Goal: Task Accomplishment & Management: Manage account settings

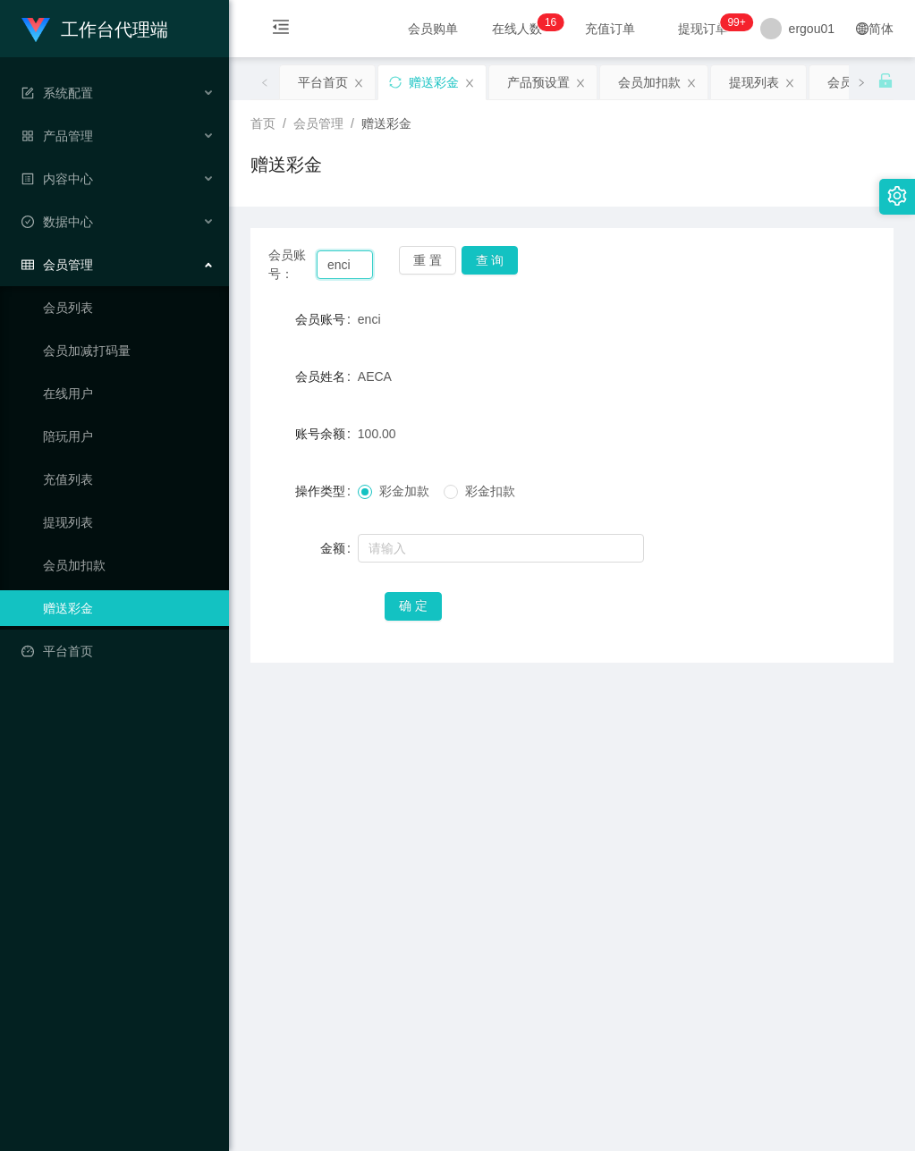
drag, startPoint x: 326, startPoint y: 264, endPoint x: 612, endPoint y: 309, distance: 289.8
click at [641, 312] on div "会员账号： enci 重 置 查 询 会员账号 enci 会员姓名 AECA 账号余额 100.00 操作类型 彩金加款 彩金扣款 金额 确 定" at bounding box center [571, 445] width 643 height 435
drag, startPoint x: 503, startPoint y: 266, endPoint x: 500, endPoint y: 279, distance: 13.7
click at [503, 266] on button "查 询" at bounding box center [490, 260] width 57 height 29
click at [763, 87] on div "提现列表" at bounding box center [754, 82] width 50 height 34
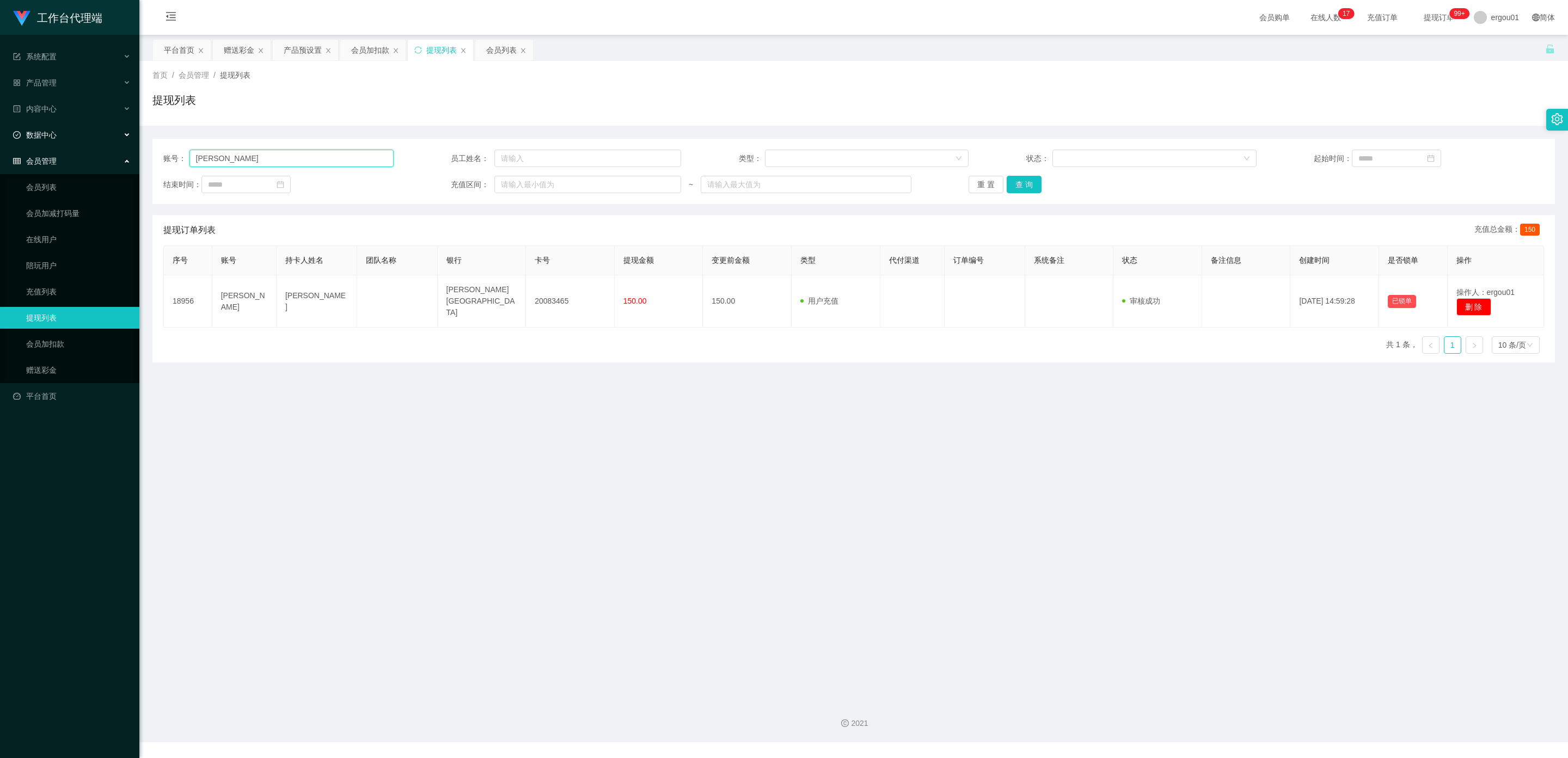
drag, startPoint x: 247, startPoint y: 158, endPoint x: 0, endPoint y: 131, distance: 248.5
click at [0, 131] on section "工作台代理端 系统配置 产品管理 产品列表 产品预设置 开奖记录 注单管理 即时注单 内容中心 数据中心 会员管理 会员列表 会员加减打码量 在线用户 陪玩用…" at bounding box center [784, 371] width 1568 height 742
paste input "enci"
type input "enci"
click at [556, 187] on button "查 询" at bounding box center [1024, 184] width 35 height 18
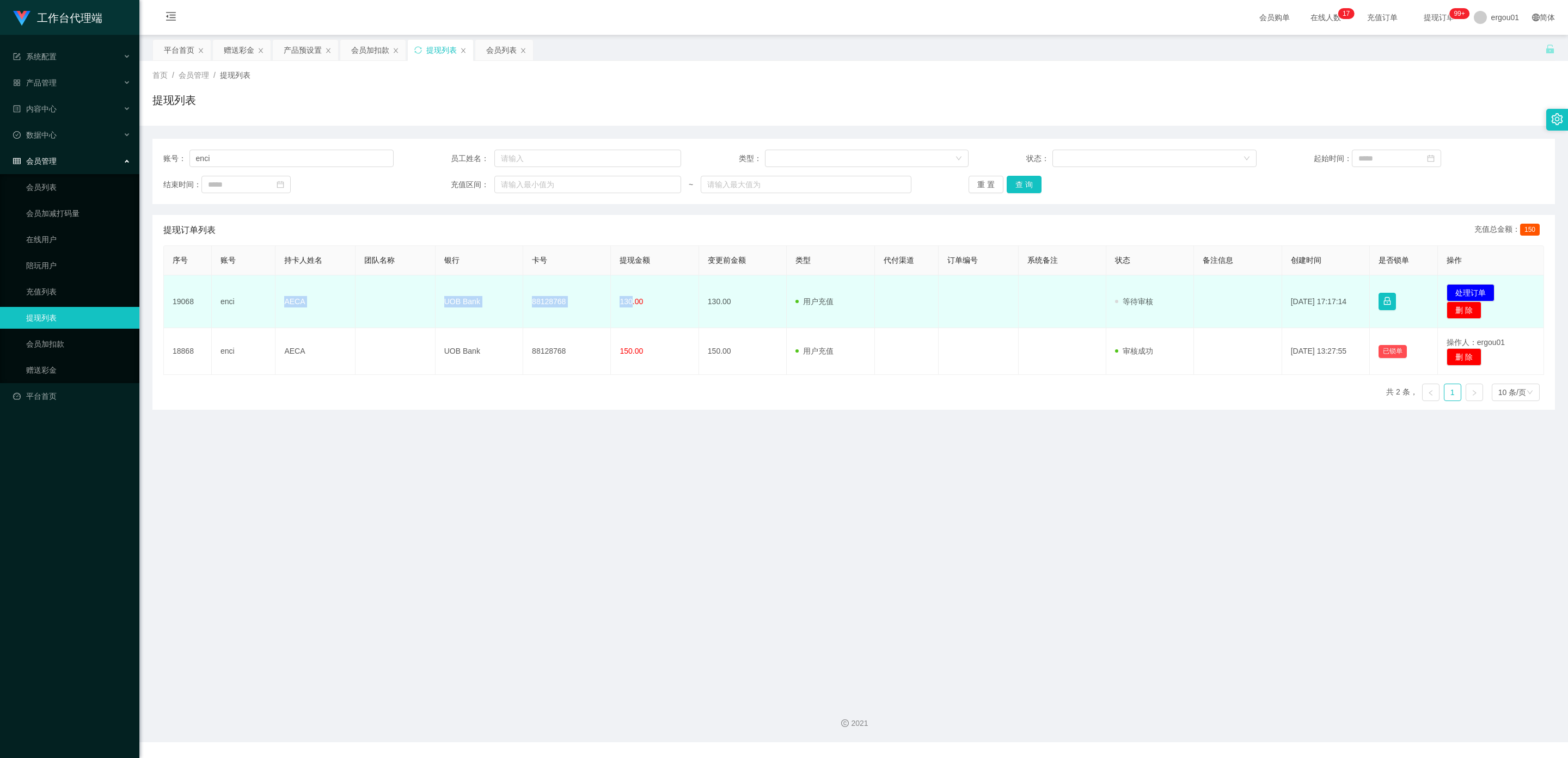
drag, startPoint x: 629, startPoint y: 302, endPoint x: 285, endPoint y: 301, distance: 344.0
click at [282, 301] on tr "19068 enci AECA UOB Bank 88128768 130.00 130.00 用户充值 人工扣款 审核驳回 审核成功 等待审核 [DATE]…" at bounding box center [853, 302] width 1380 height 53
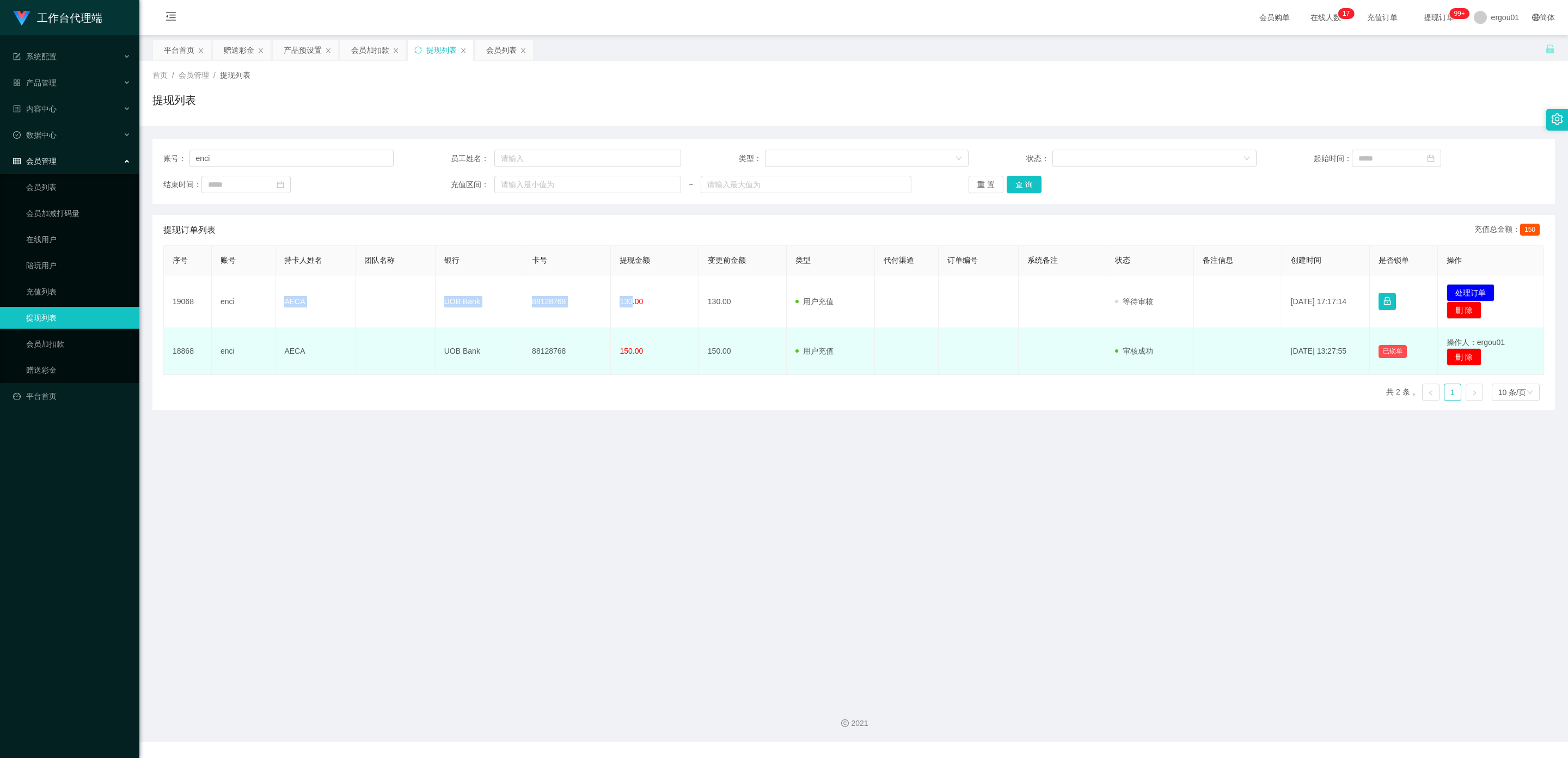
copy tr "AECA UOB Bank 88128768 130"
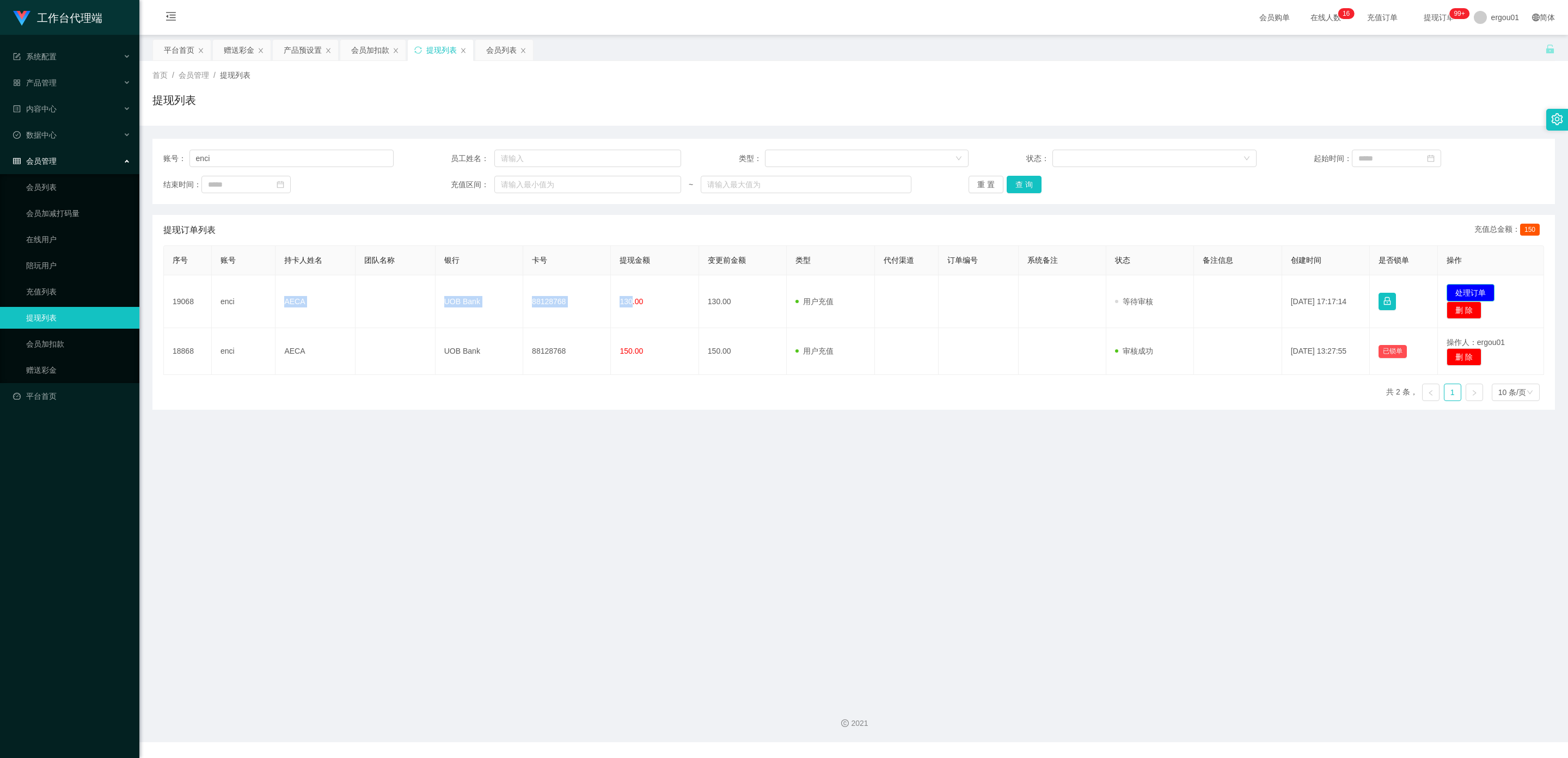
drag, startPoint x: 1470, startPoint y: 291, endPoint x: 1413, endPoint y: 290, distance: 57.0
click at [556, 291] on button "处理订单" at bounding box center [1471, 293] width 48 height 18
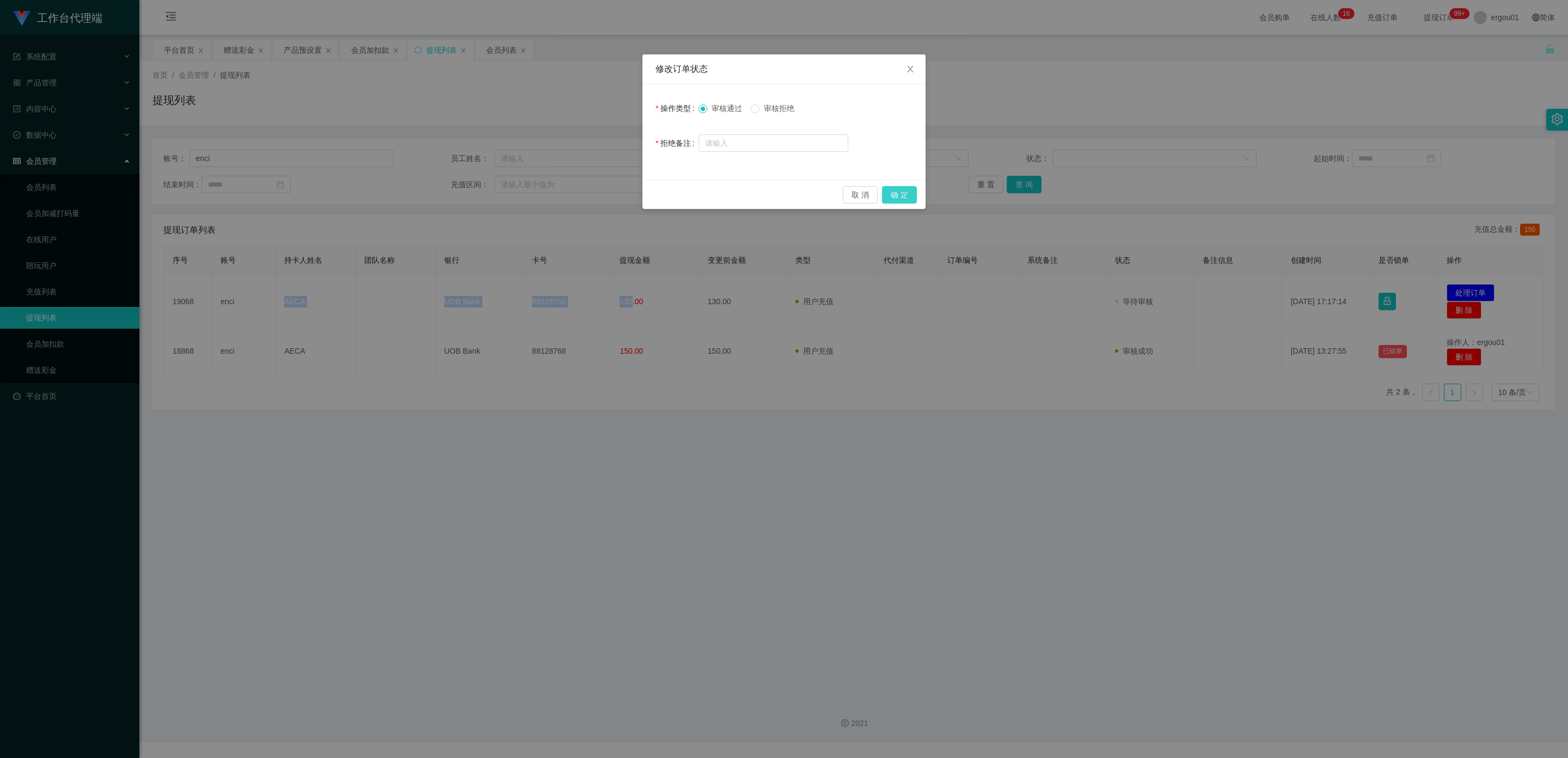
click at [556, 193] on button "确 定" at bounding box center [899, 195] width 35 height 18
